Goal: Find specific page/section: Find specific page/section

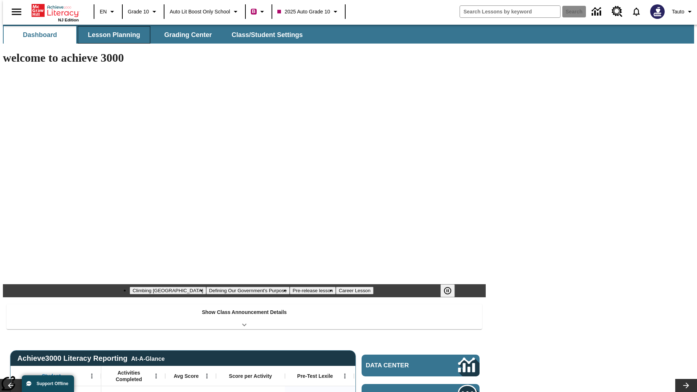
click at [111, 35] on button "Lesson Planning" at bounding box center [114, 34] width 73 height 17
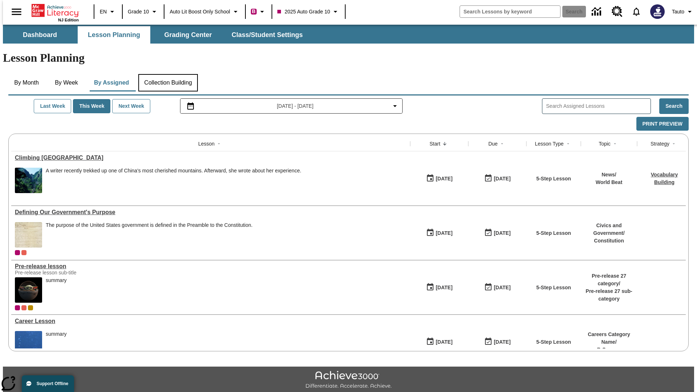
click at [168, 74] on button "Collection Building" at bounding box center [168, 82] width 60 height 17
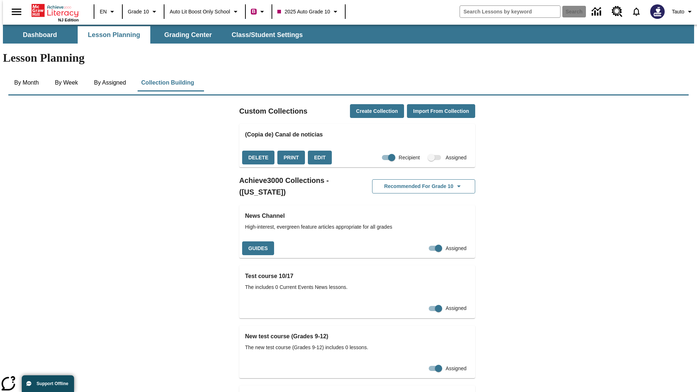
checkbox input "true"
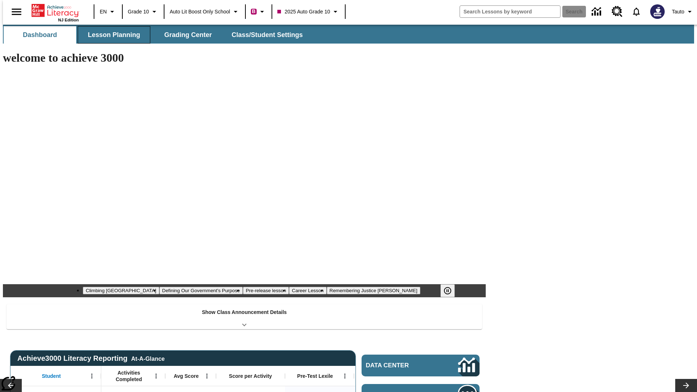
click at [111, 35] on button "Lesson Planning" at bounding box center [114, 34] width 73 height 17
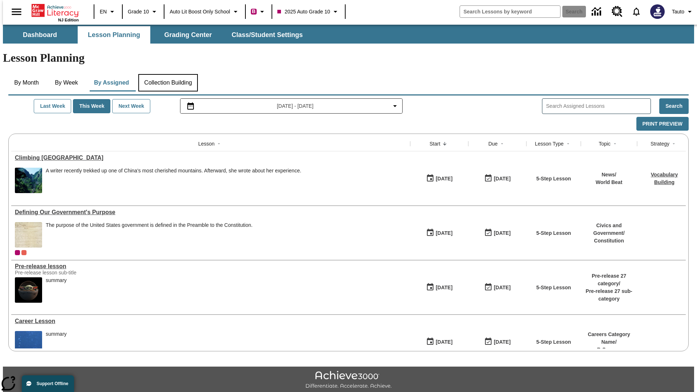
click at [168, 74] on button "Collection Building" at bounding box center [168, 82] width 60 height 17
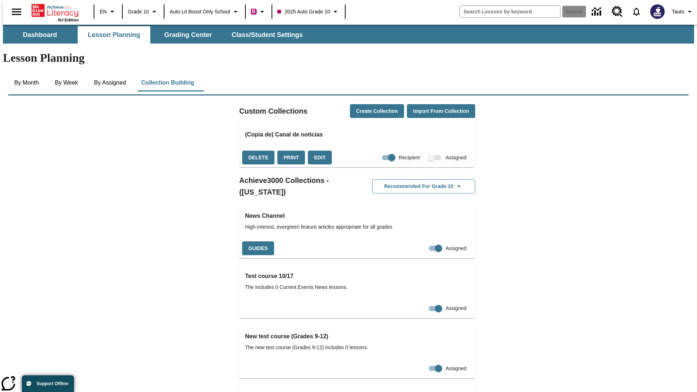
checkbox input "false"
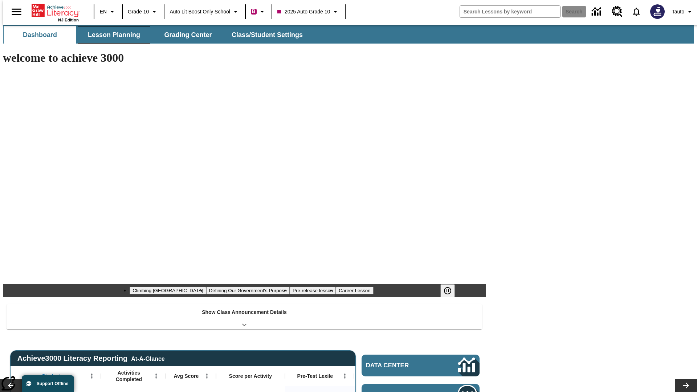
click at [111, 35] on button "Lesson Planning" at bounding box center [114, 34] width 73 height 17
